Goal: Transaction & Acquisition: Obtain resource

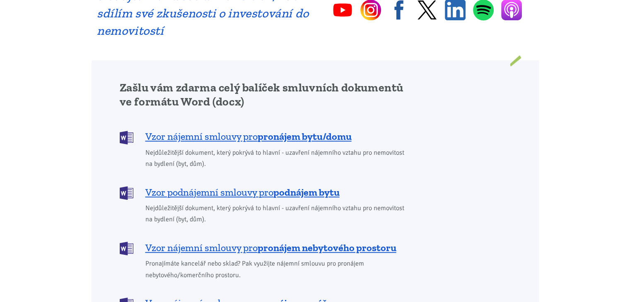
scroll to position [662, 0]
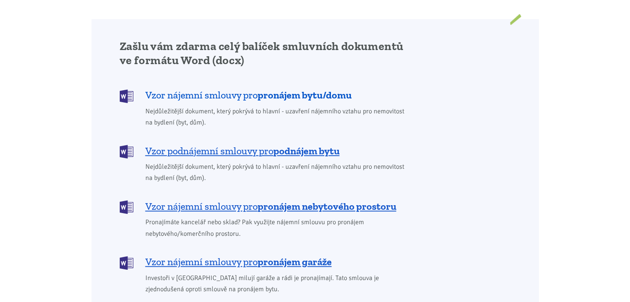
click at [287, 89] on b "pronájem bytu/domu" at bounding box center [305, 95] width 94 height 12
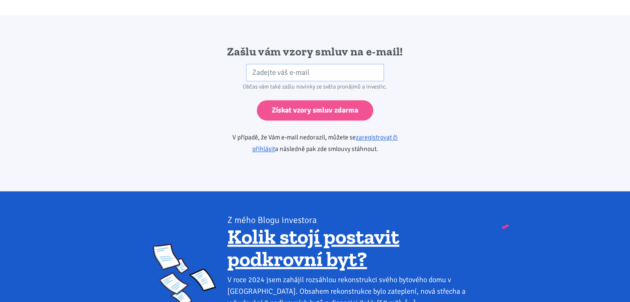
scroll to position [1383, 0]
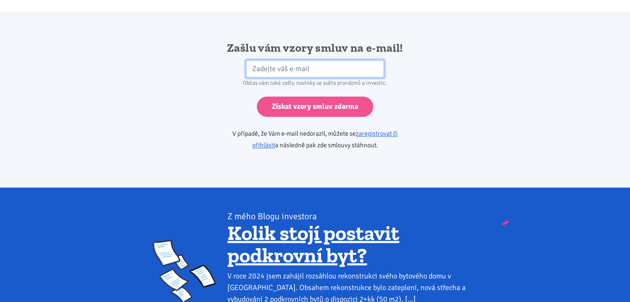
click at [265, 60] on input "email" at bounding box center [315, 69] width 138 height 18
type input "[EMAIL_ADDRESS][DOMAIN_NAME]"
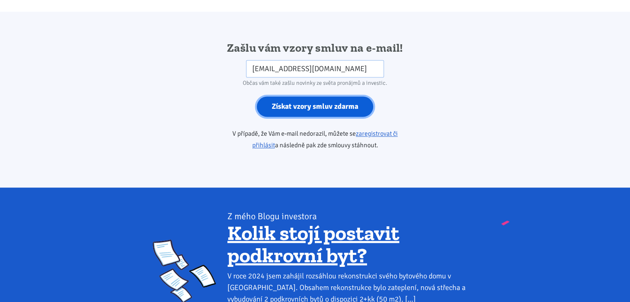
click at [316, 97] on input "Získat vzory smluv zdarma" at bounding box center [315, 106] width 116 height 20
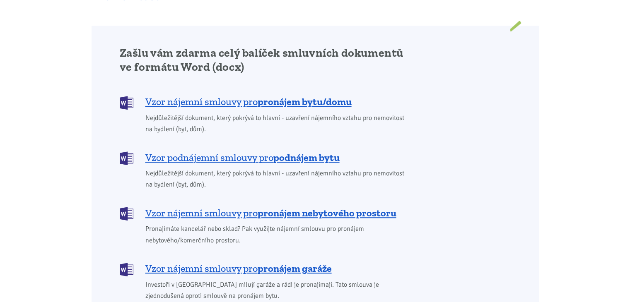
scroll to position [638, 0]
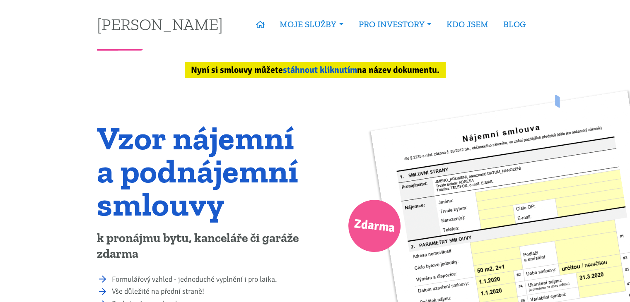
click at [328, 70] on link "stáhnout kliknutím" at bounding box center [320, 70] width 74 height 11
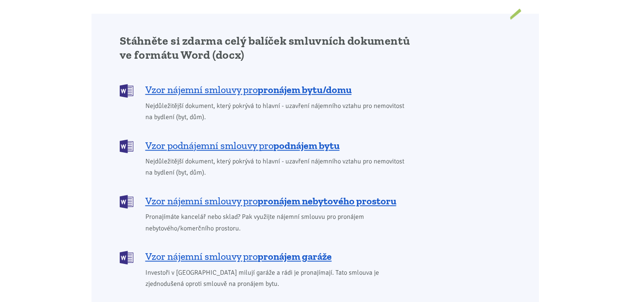
scroll to position [697, 0]
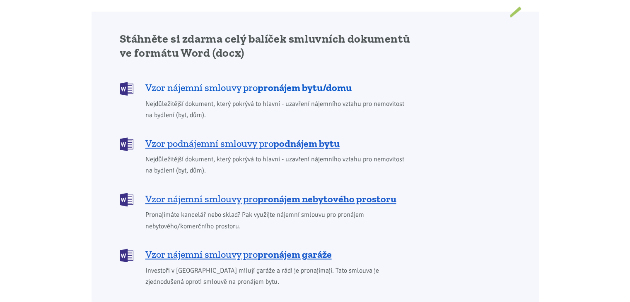
click at [170, 81] on span "Vzor nájemní smlouvy pro pronájem bytu/domu" at bounding box center [248, 87] width 206 height 13
